Goal: Task Accomplishment & Management: Manage account settings

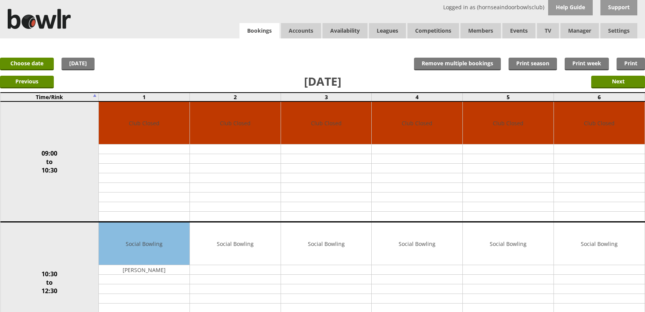
click at [264, 37] on link "Bookings" at bounding box center [259, 31] width 40 height 16
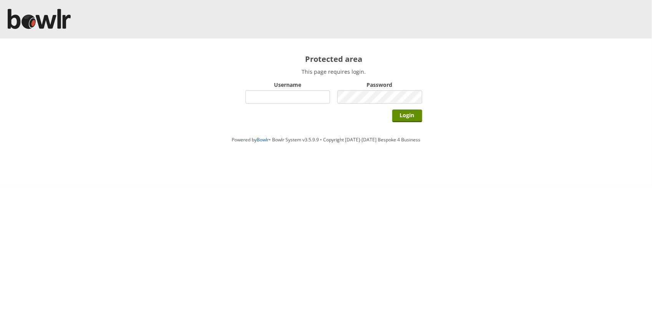
click at [294, 93] on input "Username" at bounding box center [288, 96] width 85 height 13
type input "hornseaindoorbowlsclub"
click at [392, 110] on input "Login" at bounding box center [407, 116] width 30 height 13
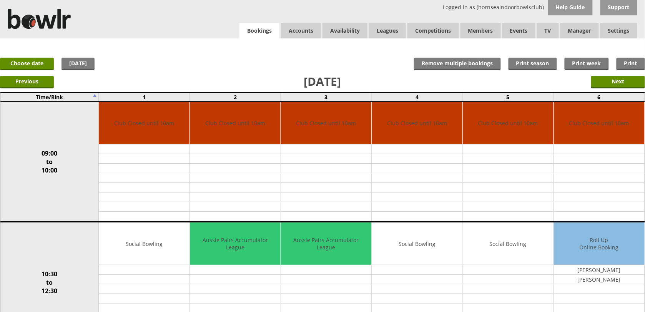
click at [262, 33] on link "Bookings" at bounding box center [259, 31] width 40 height 16
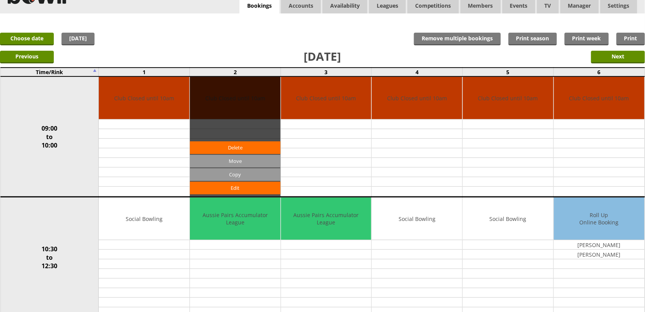
scroll to position [48, 0]
